Goal: Task Accomplishment & Management: Use online tool/utility

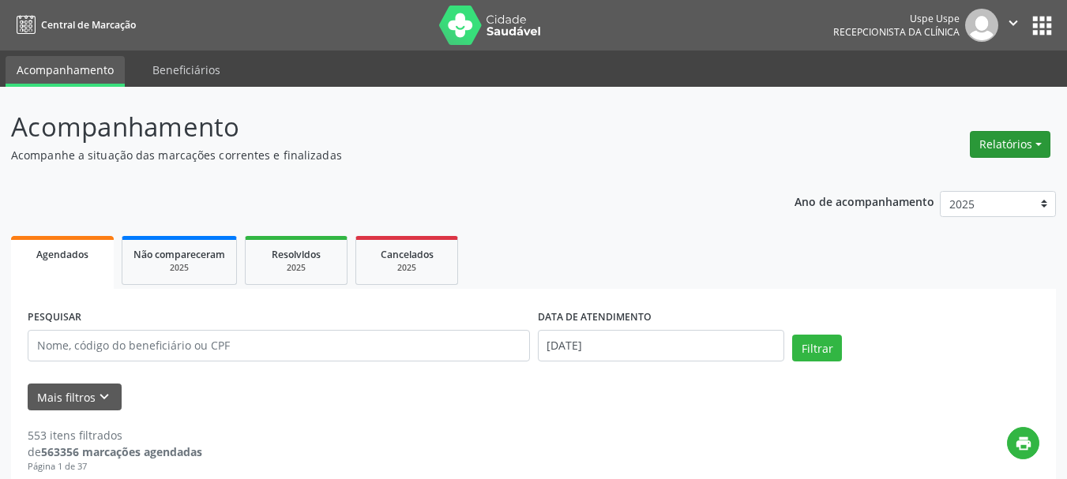
click at [1023, 134] on button "Relatórios" at bounding box center [1010, 144] width 81 height 27
click at [969, 167] on link "Agendamentos" at bounding box center [967, 178] width 170 height 22
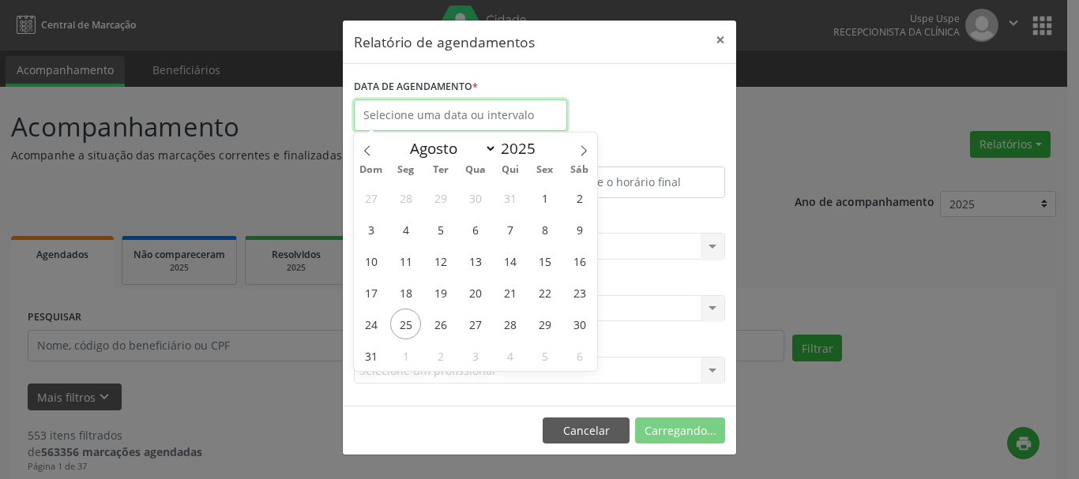
click at [468, 107] on input "text" at bounding box center [460, 116] width 213 height 32
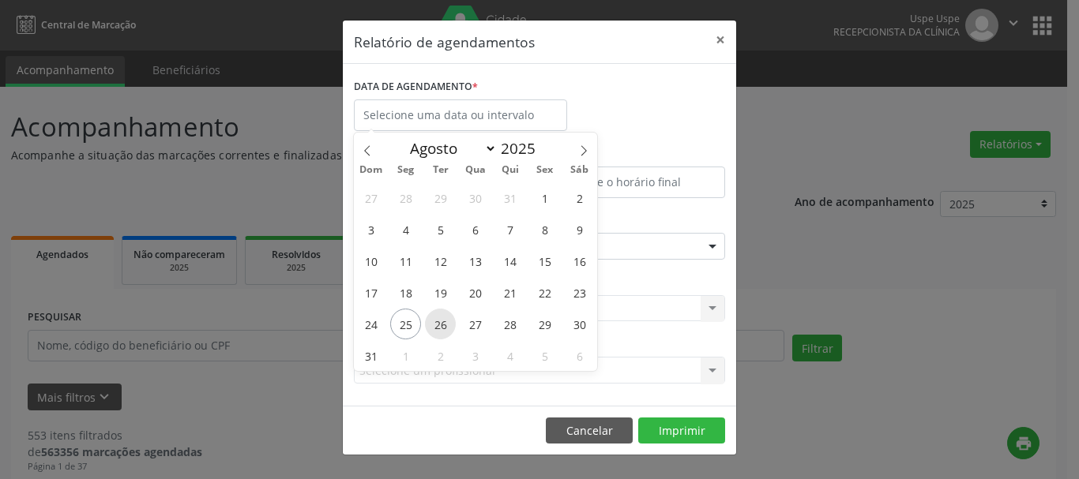
click at [429, 317] on span "26" at bounding box center [440, 324] width 31 height 31
type input "[DATE]"
click at [429, 317] on span "26" at bounding box center [440, 324] width 31 height 31
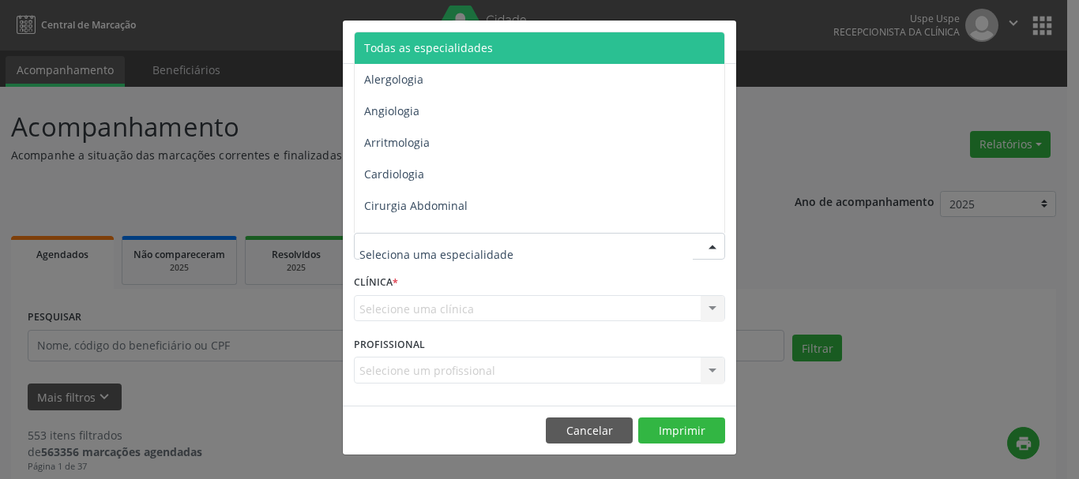
click at [404, 48] on span "Todas as especialidades" at bounding box center [428, 47] width 129 height 15
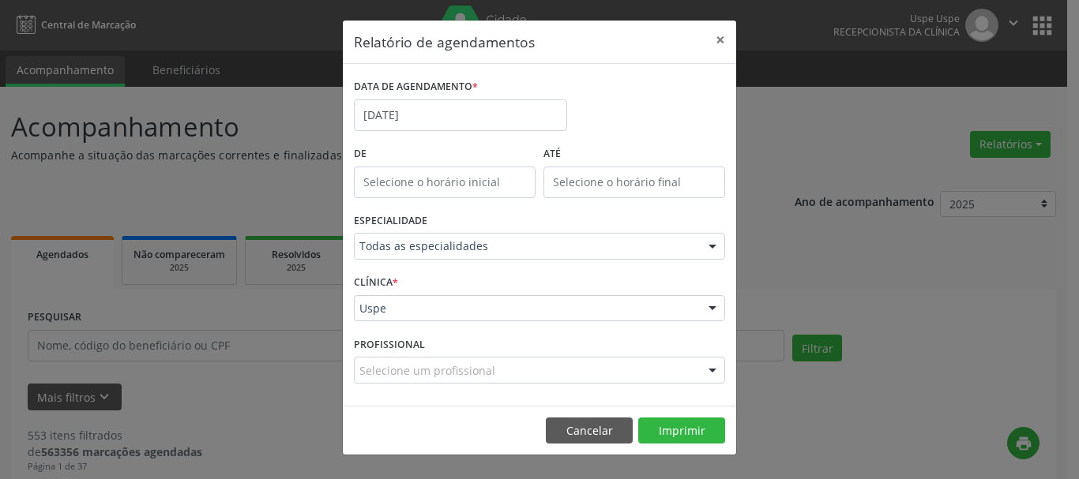
click at [381, 299] on div "Uspe" at bounding box center [539, 308] width 371 height 27
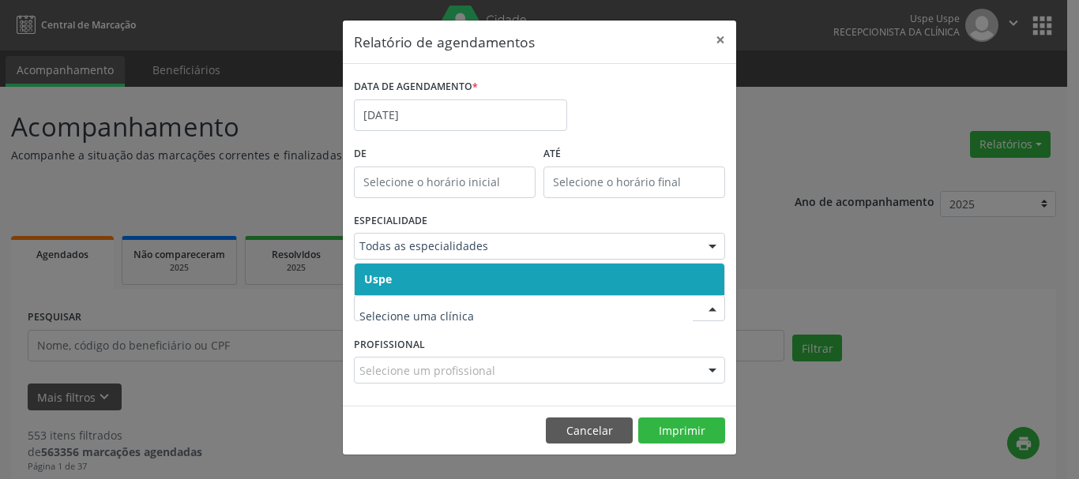
click at [381, 281] on span "Uspe" at bounding box center [378, 279] width 28 height 15
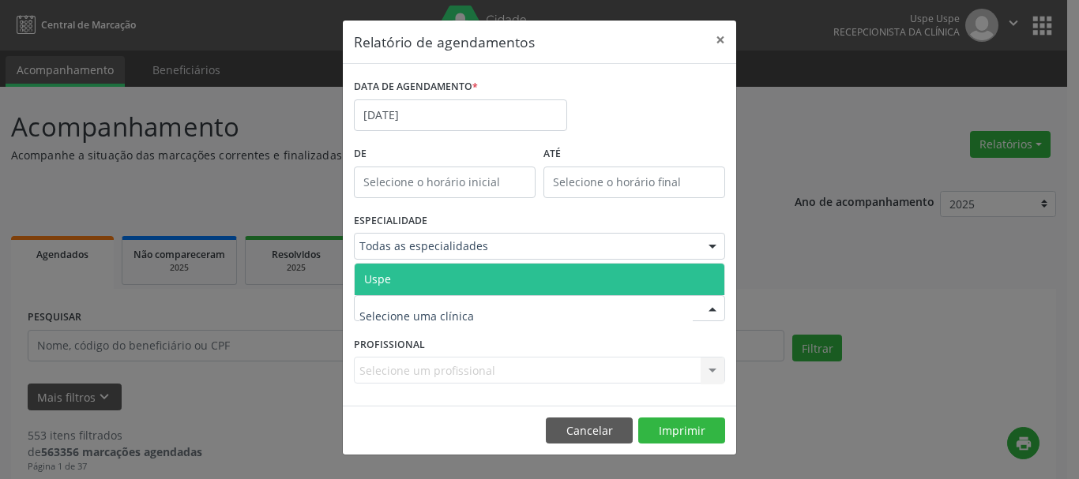
click at [382, 285] on span "Uspe" at bounding box center [377, 279] width 27 height 15
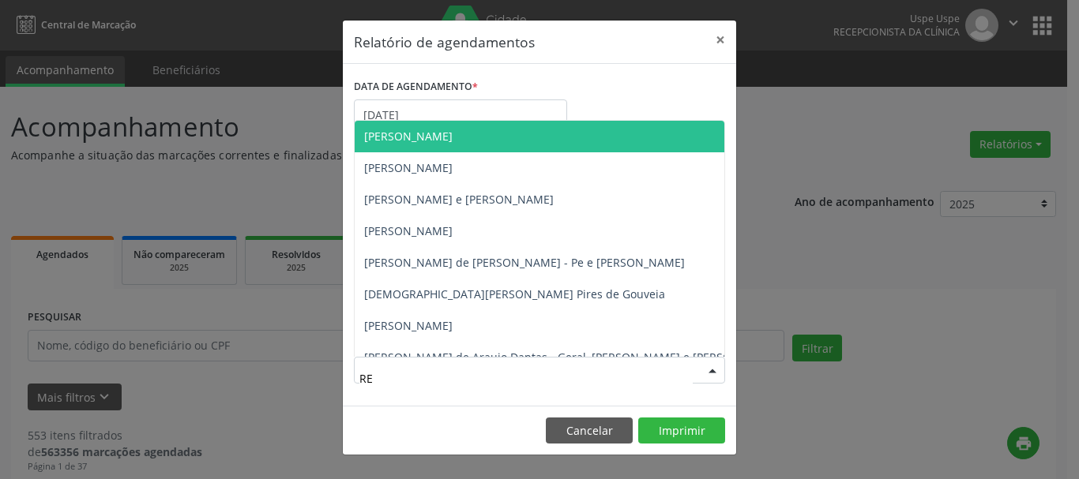
type input "REN"
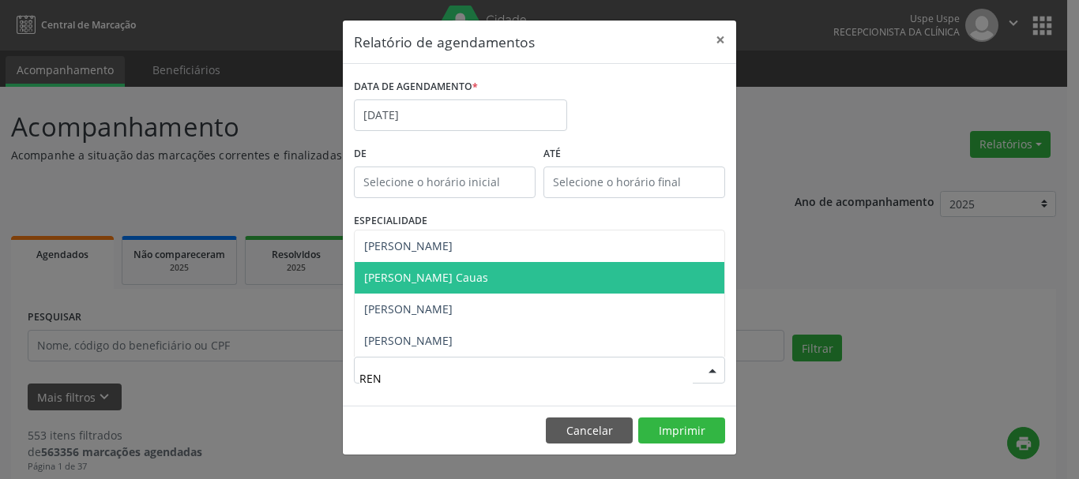
drag, startPoint x: 440, startPoint y: 282, endPoint x: 452, endPoint y: 284, distance: 12.0
click at [452, 284] on span "[PERSON_NAME] Cauas" at bounding box center [426, 277] width 124 height 15
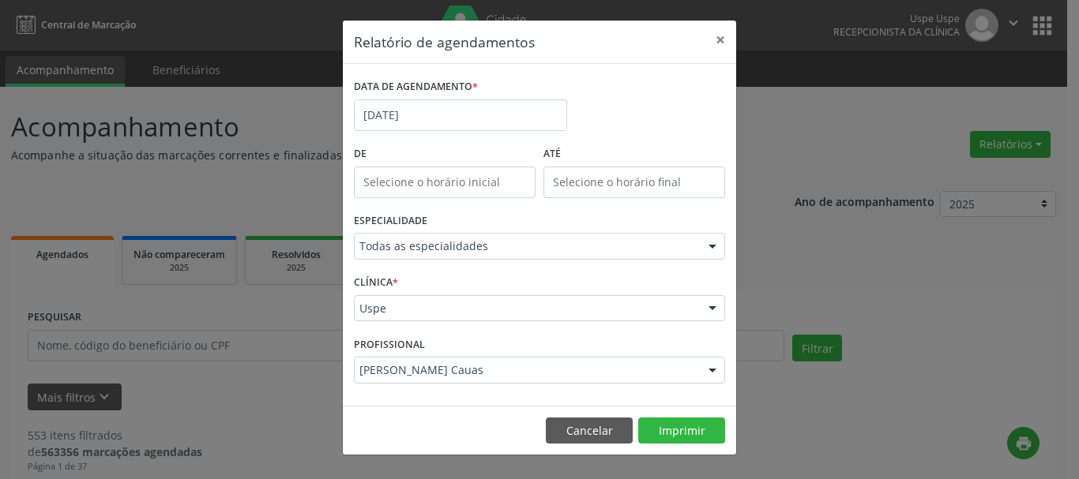
click at [658, 415] on footer "Cancelar Imprimir" at bounding box center [539, 431] width 393 height 50
click at [669, 419] on button "Imprimir" at bounding box center [681, 431] width 87 height 27
click at [500, 132] on div "DATA DE AGENDAMENTO * [DATE]" at bounding box center [460, 108] width 221 height 67
click at [501, 115] on input "[DATE]" at bounding box center [460, 116] width 213 height 32
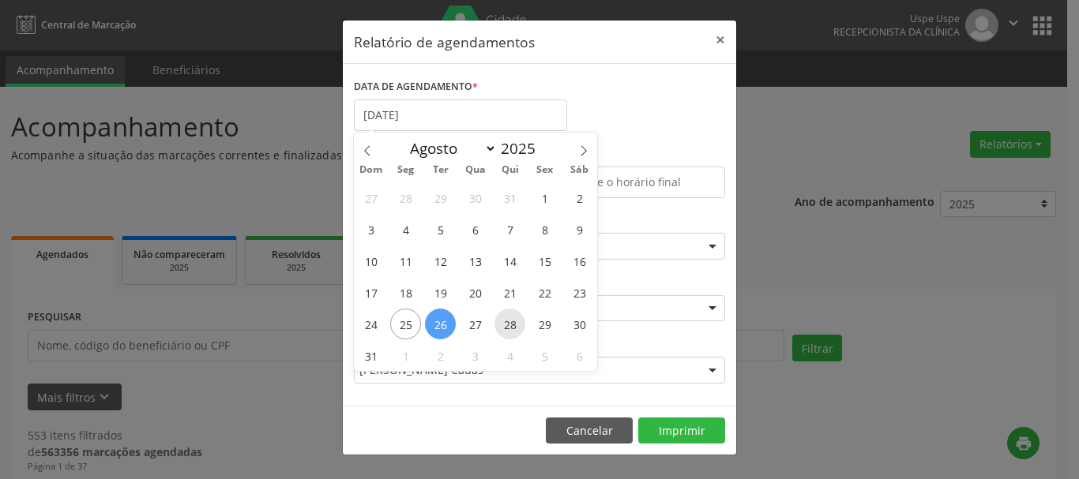
click at [520, 328] on span "28" at bounding box center [509, 324] width 31 height 31
type input "[DATE]"
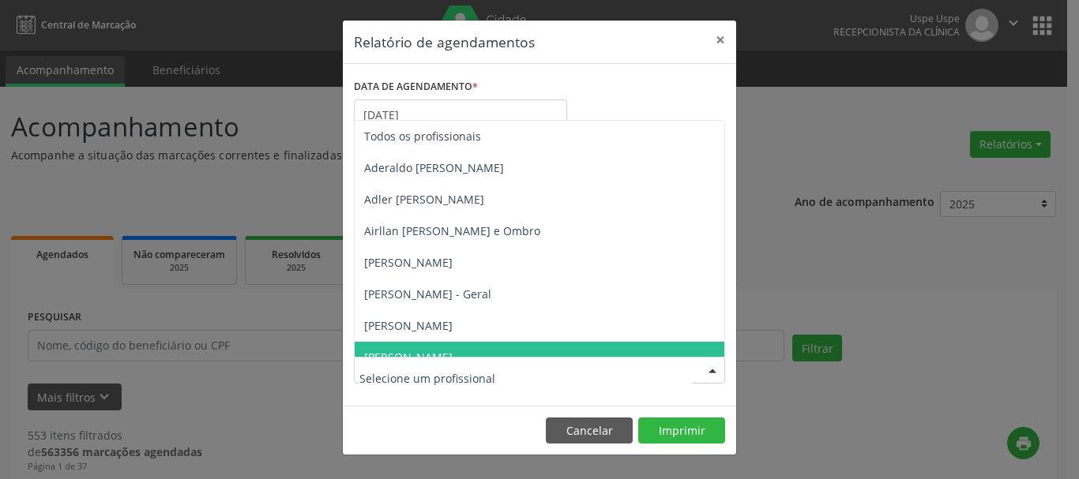
click at [440, 361] on div at bounding box center [539, 370] width 371 height 27
type input "[PERSON_NAME]"
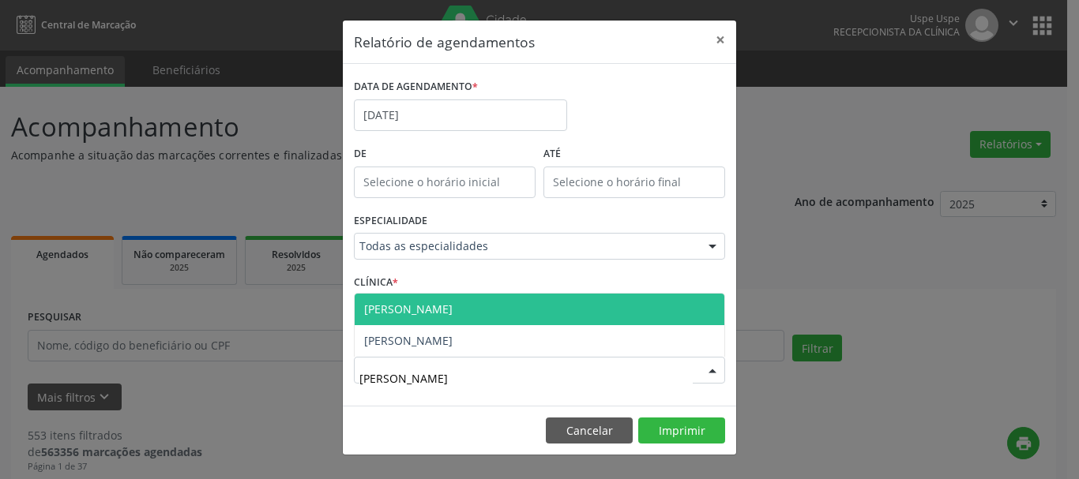
click at [443, 308] on span "[PERSON_NAME]" at bounding box center [408, 309] width 88 height 15
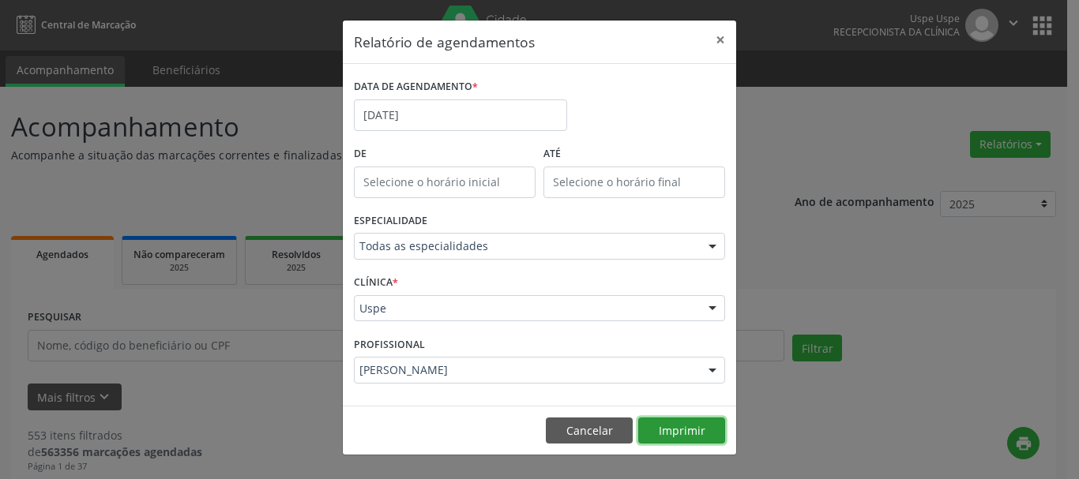
click at [707, 433] on button "Imprimir" at bounding box center [681, 431] width 87 height 27
